Goal: Information Seeking & Learning: Learn about a topic

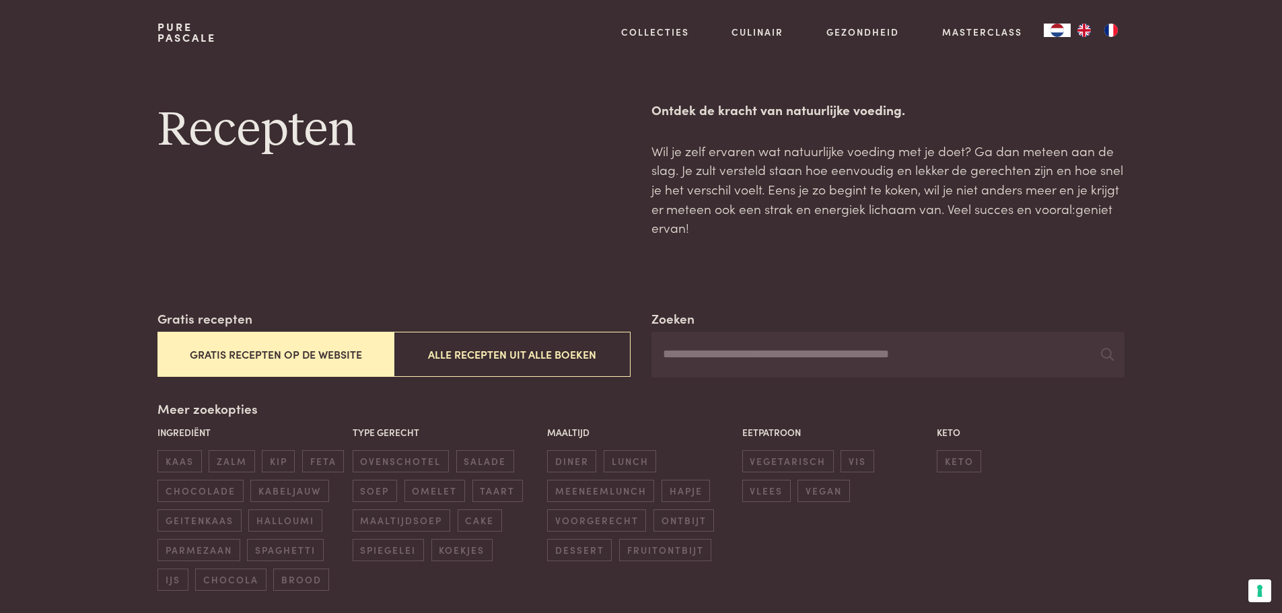
click at [238, 350] on button "Gratis recepten op de website" at bounding box center [275, 354] width 236 height 45
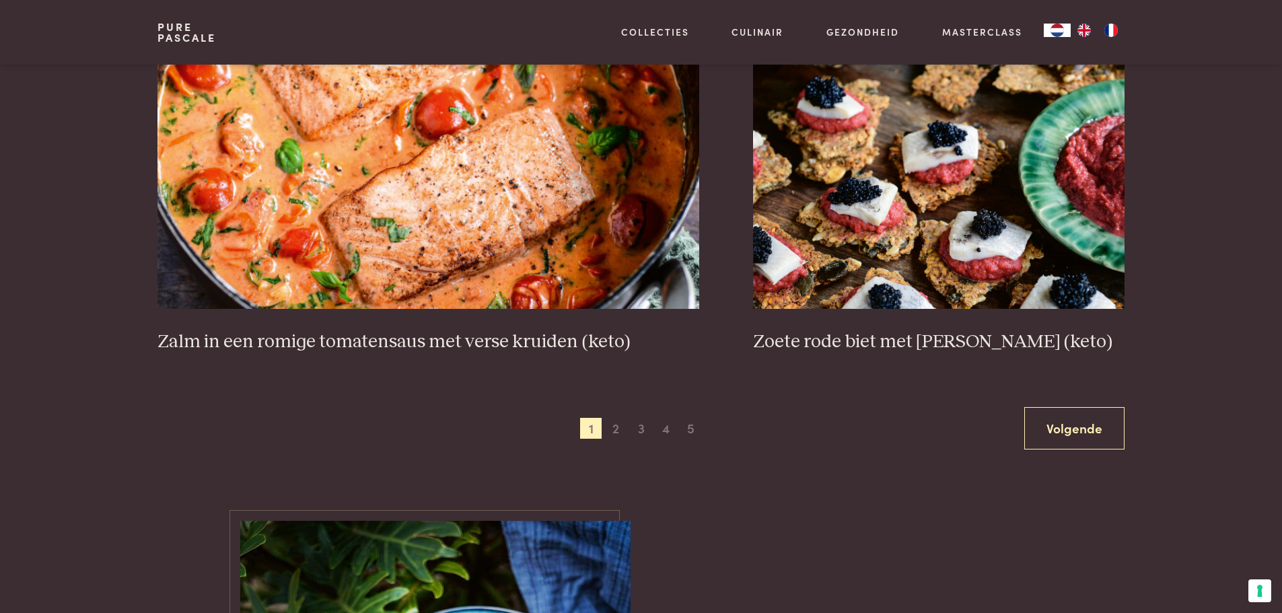
scroll to position [2530, 0]
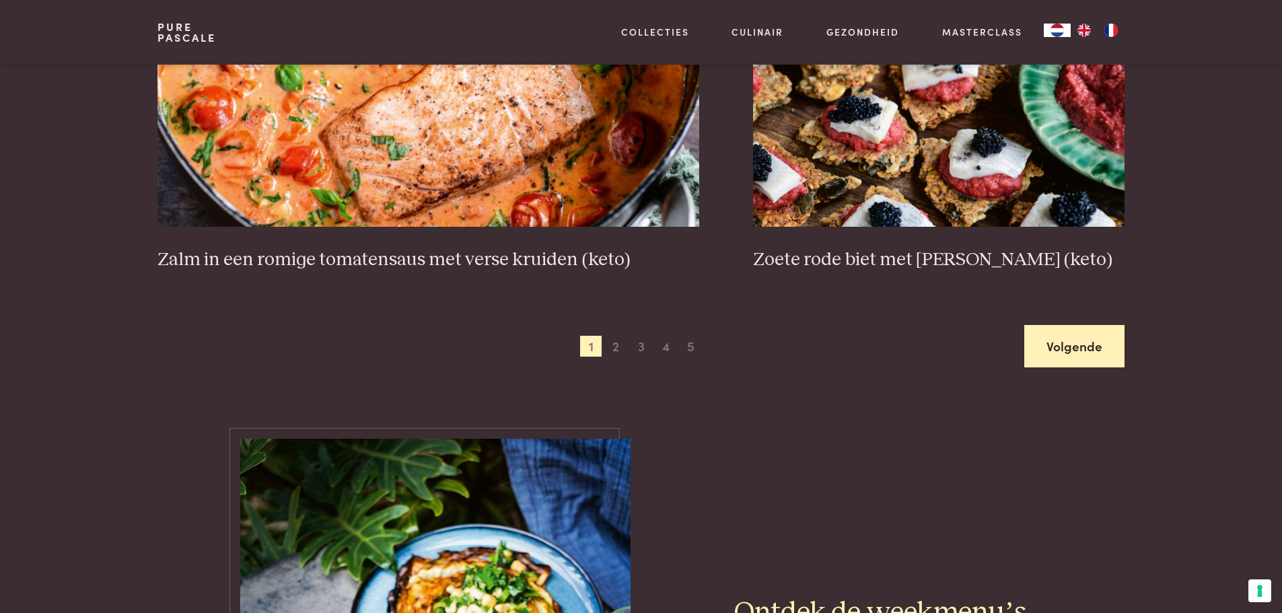
click at [1046, 346] on link "Volgende" at bounding box center [1074, 346] width 100 height 42
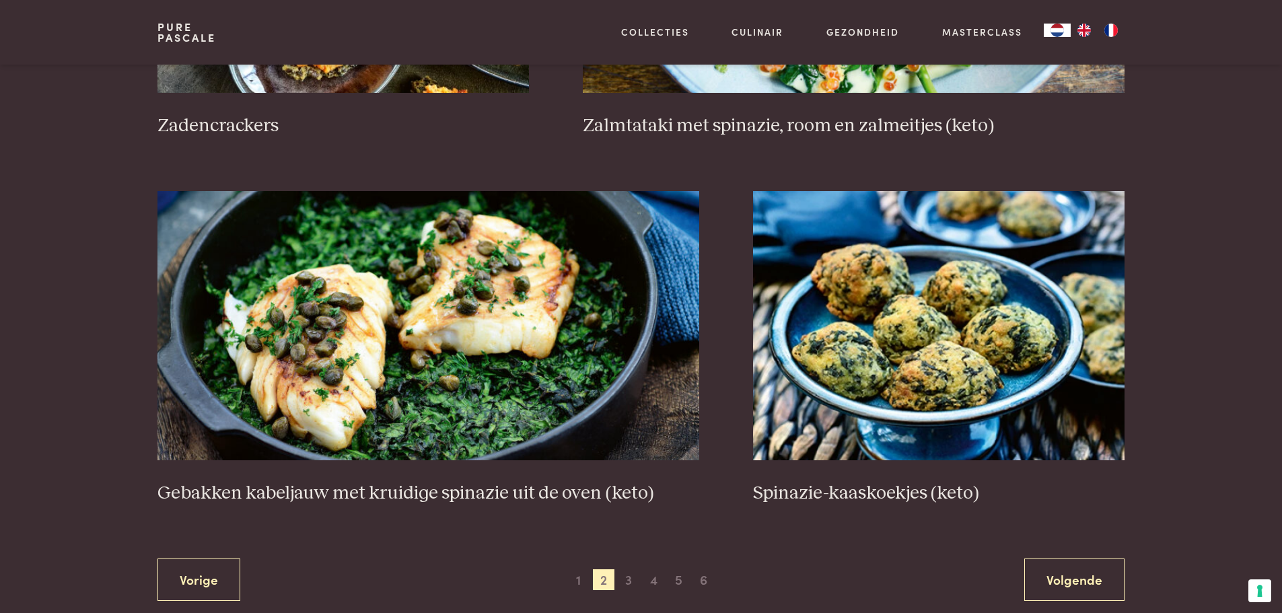
scroll to position [2328, 0]
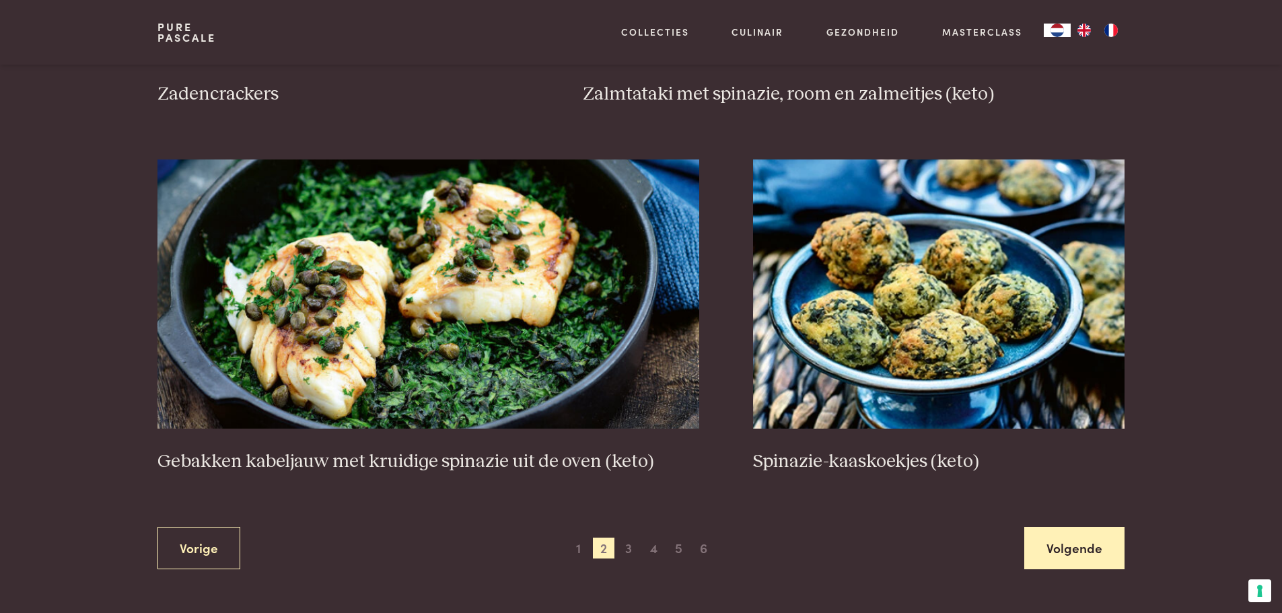
click at [1067, 542] on link "Volgende" at bounding box center [1074, 548] width 100 height 42
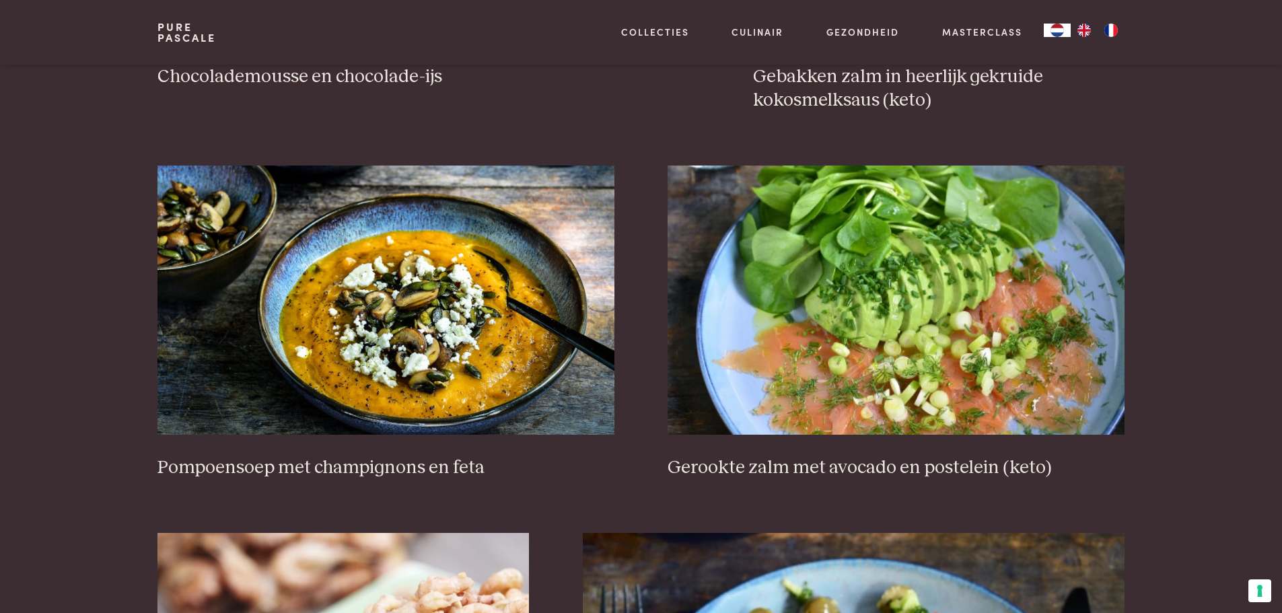
scroll to position [1655, 0]
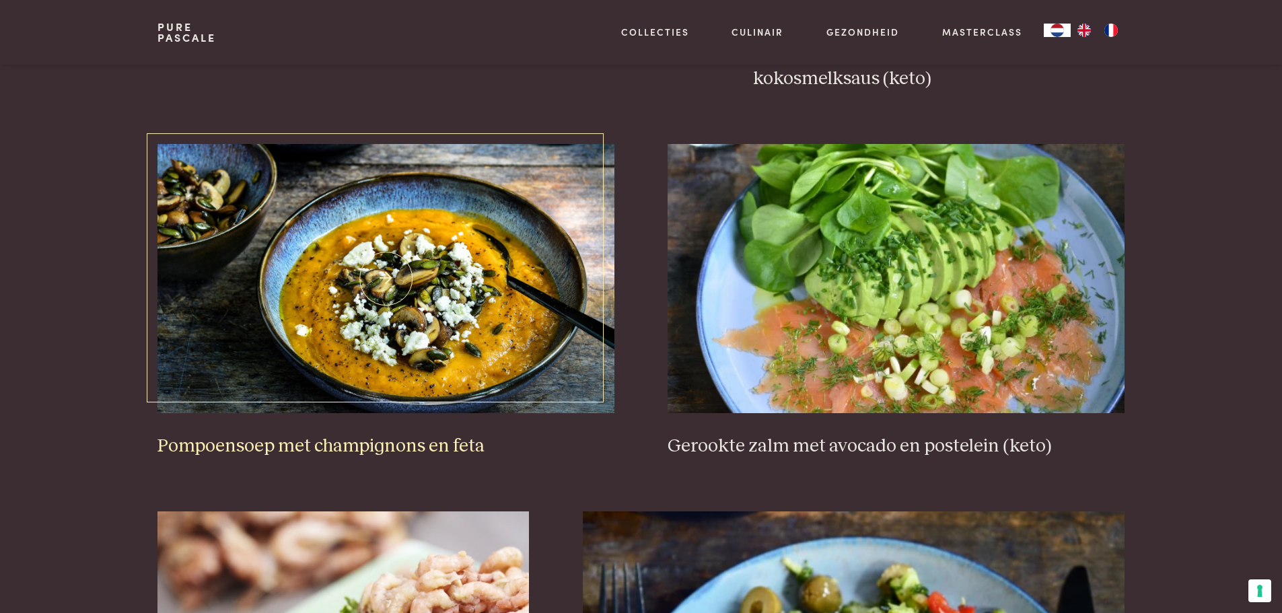
click at [335, 446] on h3 "Pompoensoep met champignons en feta" at bounding box center [385, 447] width 456 height 24
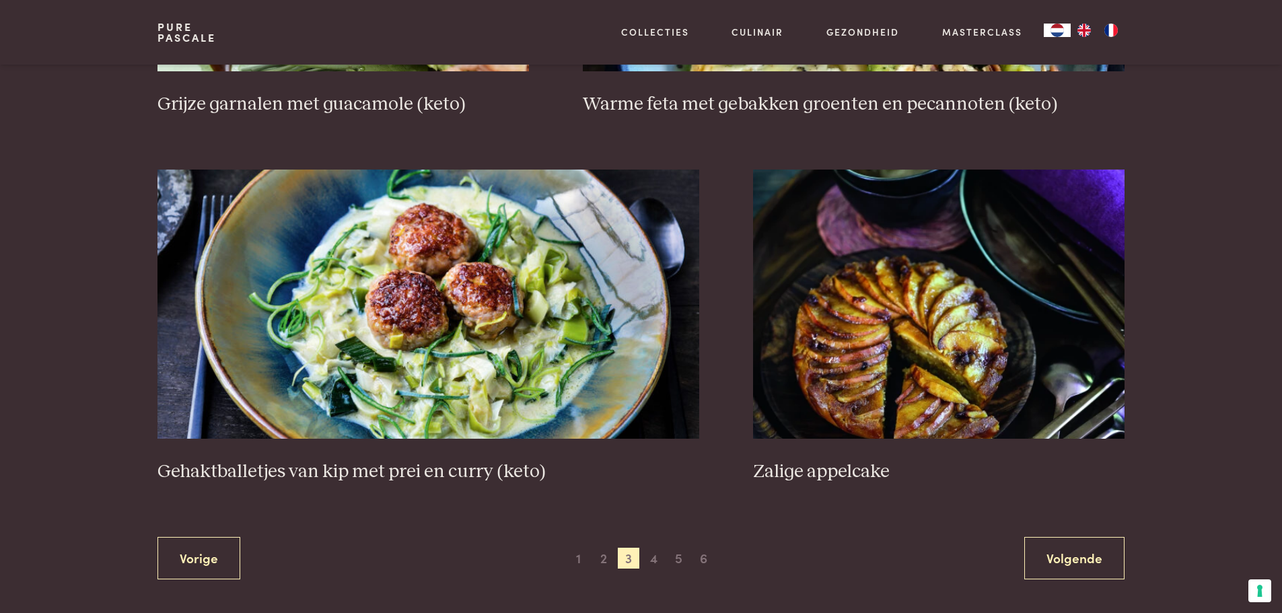
scroll to position [2395, 0]
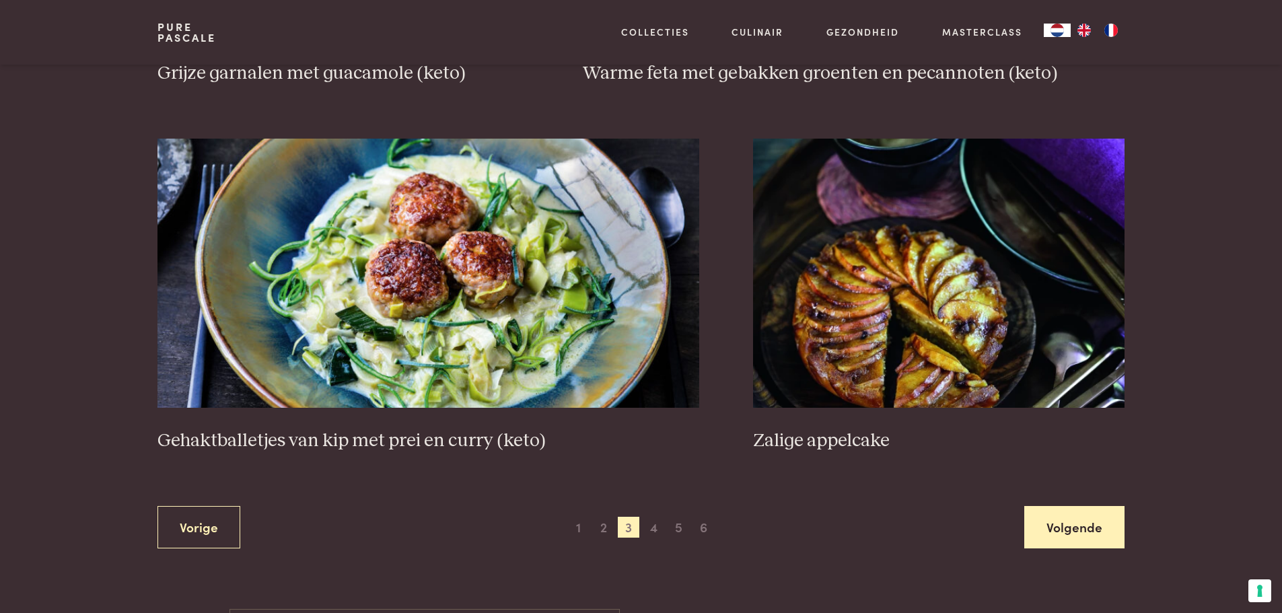
click at [1078, 526] on link "Volgende" at bounding box center [1074, 527] width 100 height 42
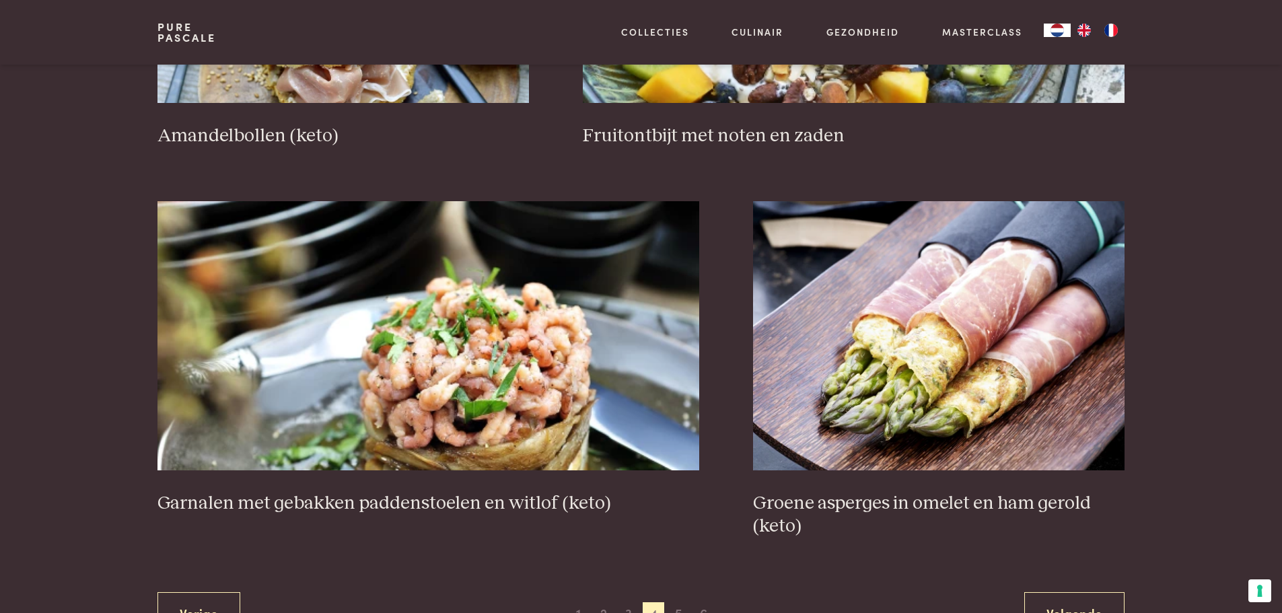
scroll to position [2328, 0]
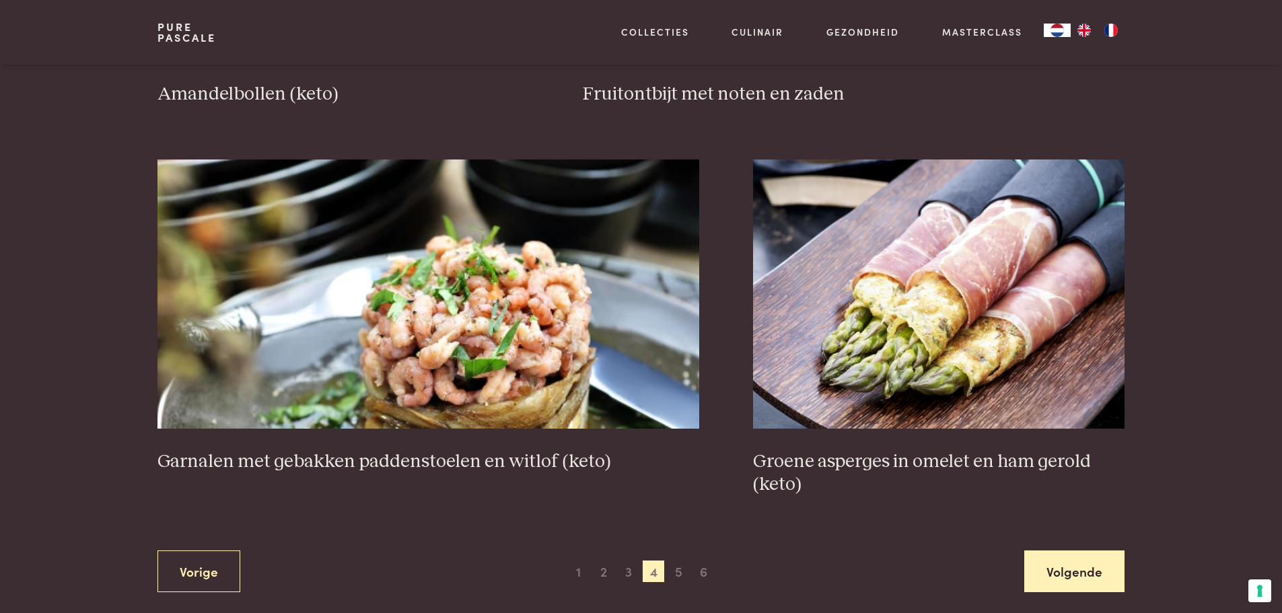
click at [1053, 580] on link "Volgende" at bounding box center [1074, 572] width 100 height 42
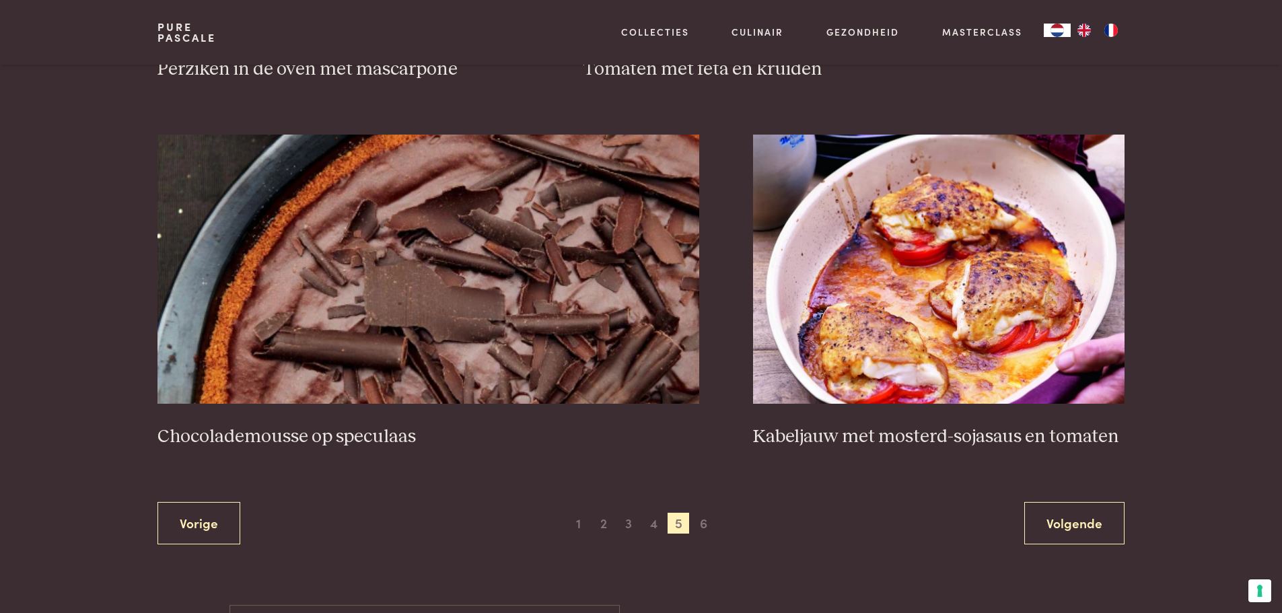
scroll to position [2463, 0]
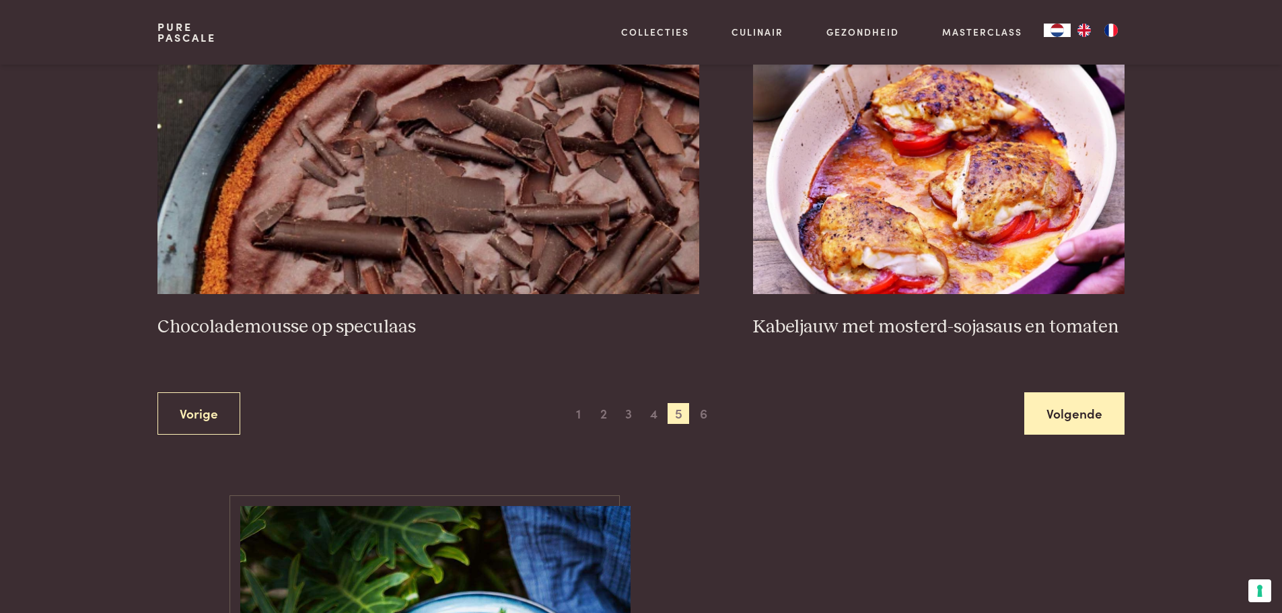
click at [1086, 413] on link "Volgende" at bounding box center [1074, 413] width 100 height 42
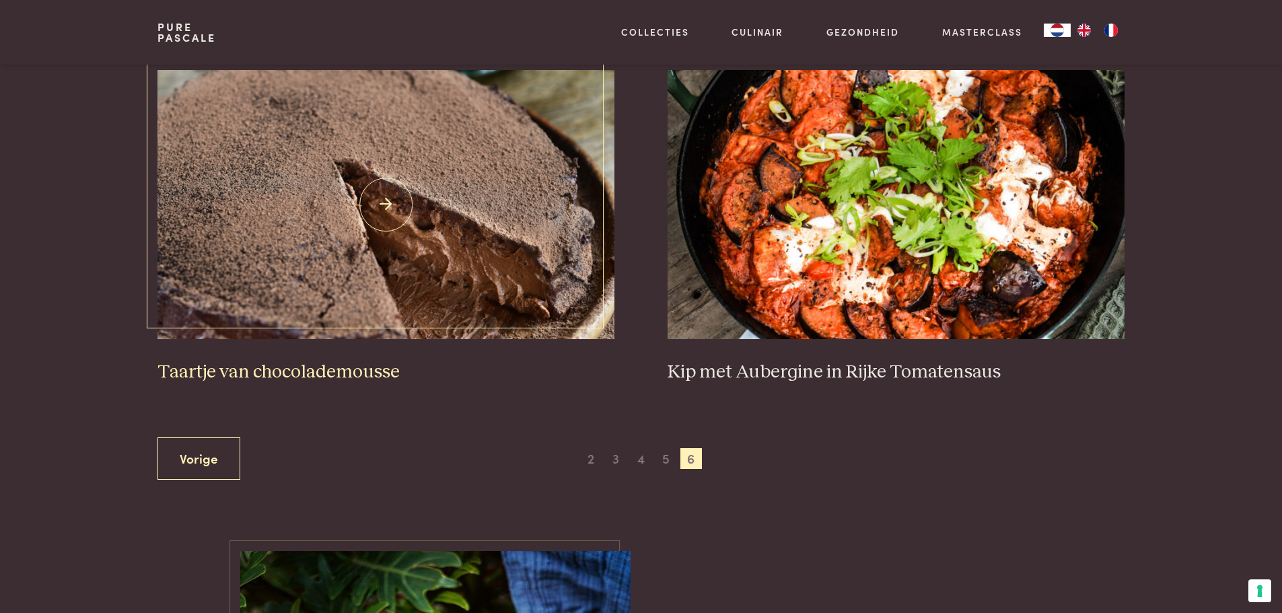
scroll to position [578, 0]
